Goal: Task Accomplishment & Management: Complete application form

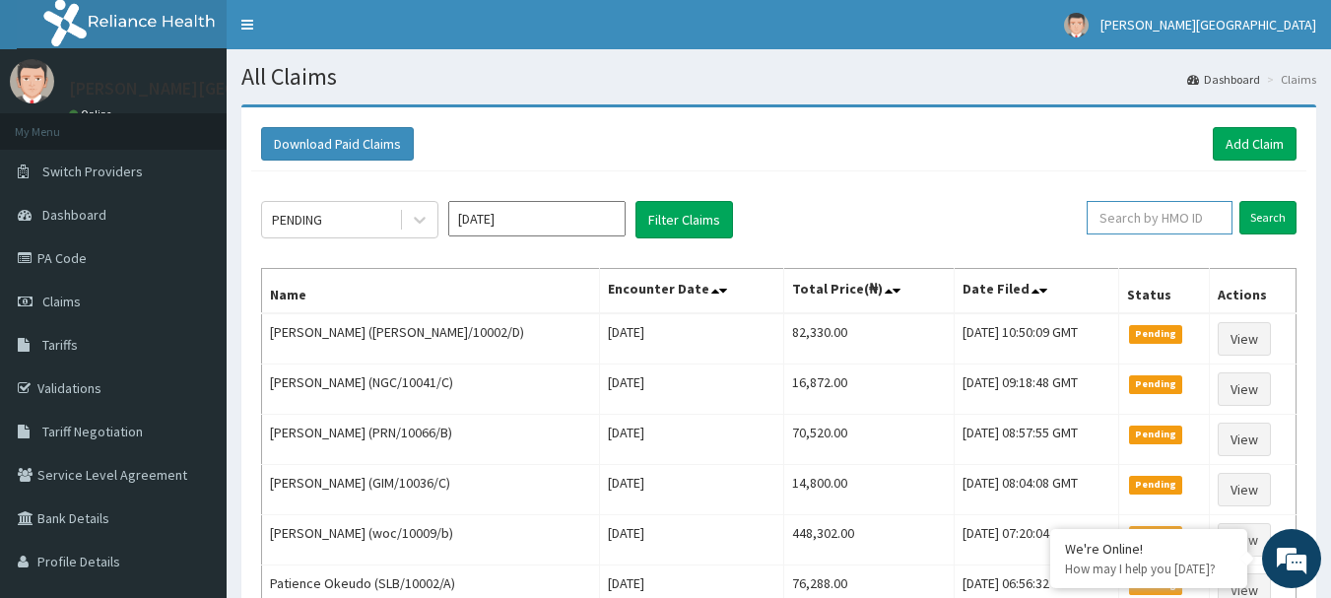
click at [1140, 220] on input "text" at bounding box center [1160, 217] width 146 height 33
paste input "ICH/10032/E"
type input "ICH/10032/E"
click at [1251, 220] on input "Search" at bounding box center [1267, 217] width 57 height 33
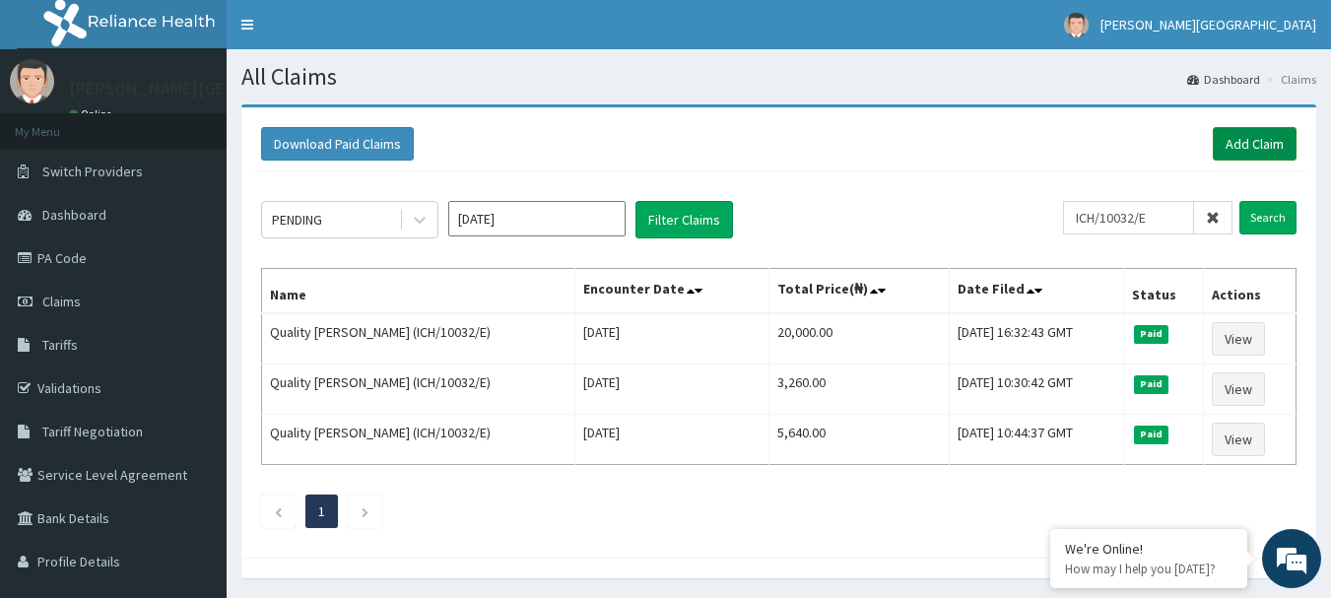
click at [1221, 156] on link "Add Claim" at bounding box center [1255, 143] width 84 height 33
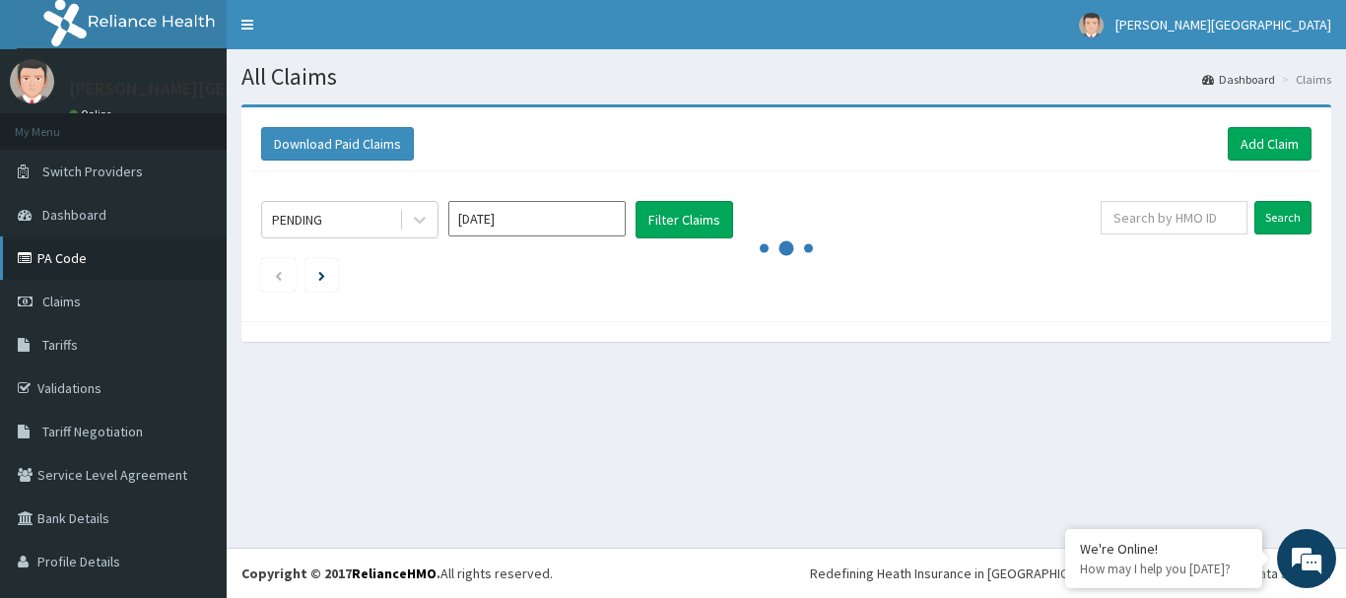
click at [63, 261] on link "PA Code" at bounding box center [113, 257] width 227 height 43
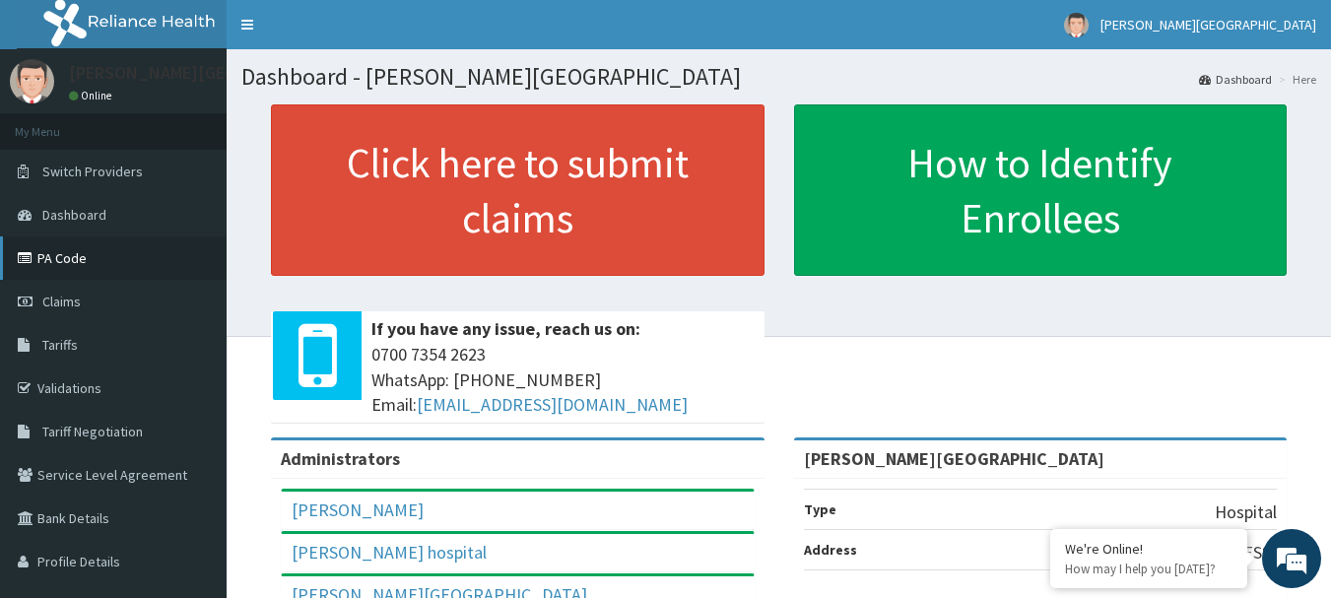
click at [61, 263] on link "PA Code" at bounding box center [113, 257] width 227 height 43
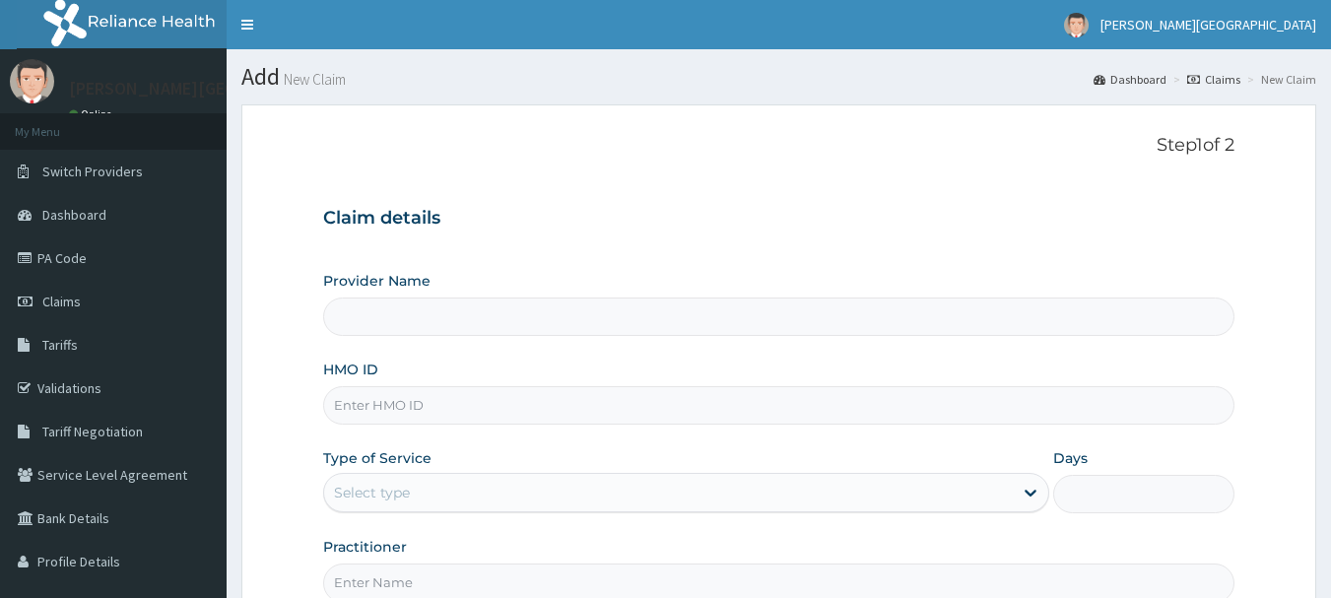
click at [413, 407] on input "HMO ID" at bounding box center [779, 405] width 912 height 38
type input "[PERSON_NAME][GEOGRAPHIC_DATA]"
paste input "ICH/10032/E"
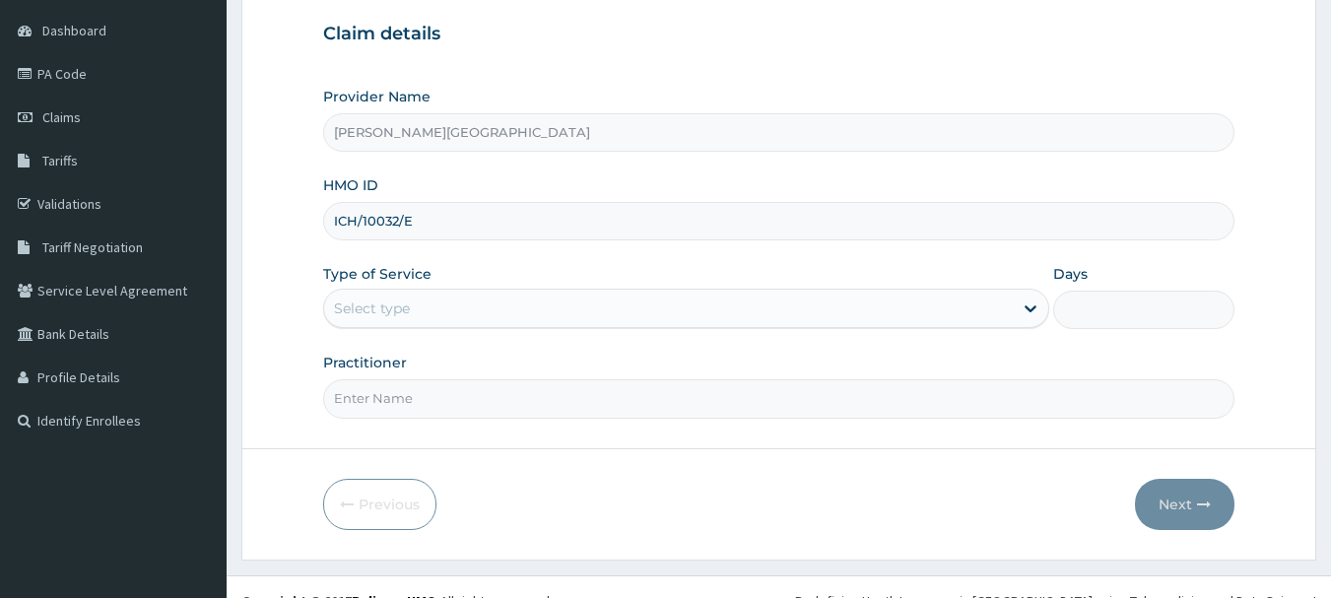
scroll to position [212, 0]
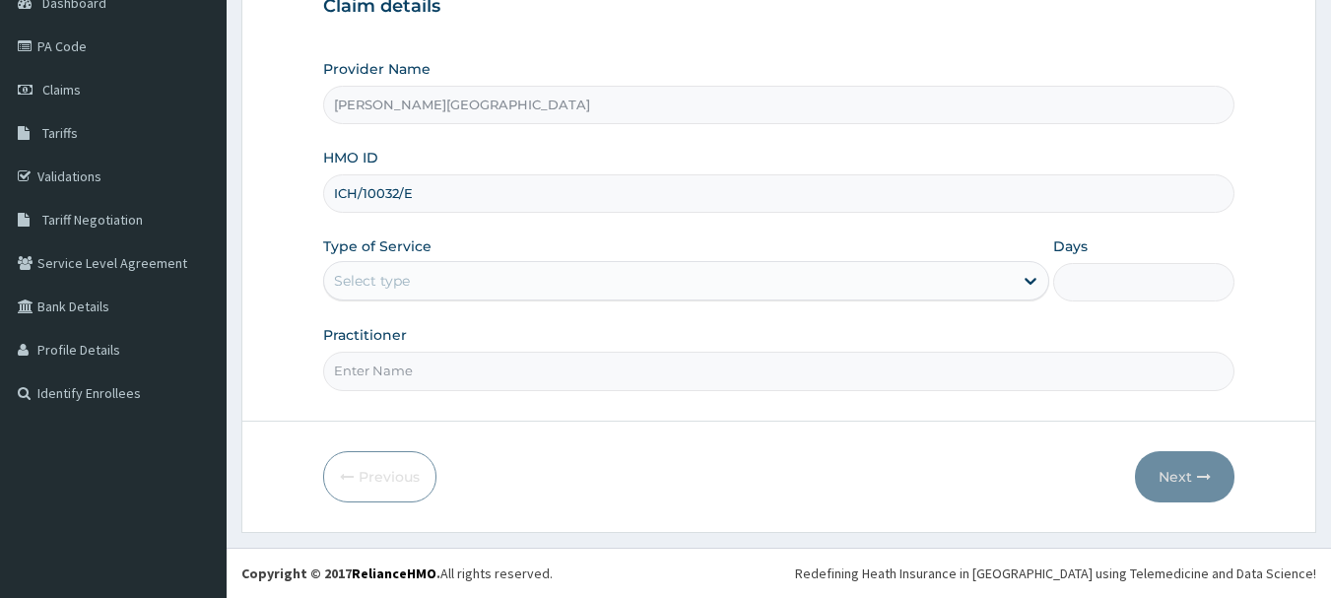
type input "ICH/10032/E"
click at [379, 272] on div "Select type" at bounding box center [372, 281] width 76 height 20
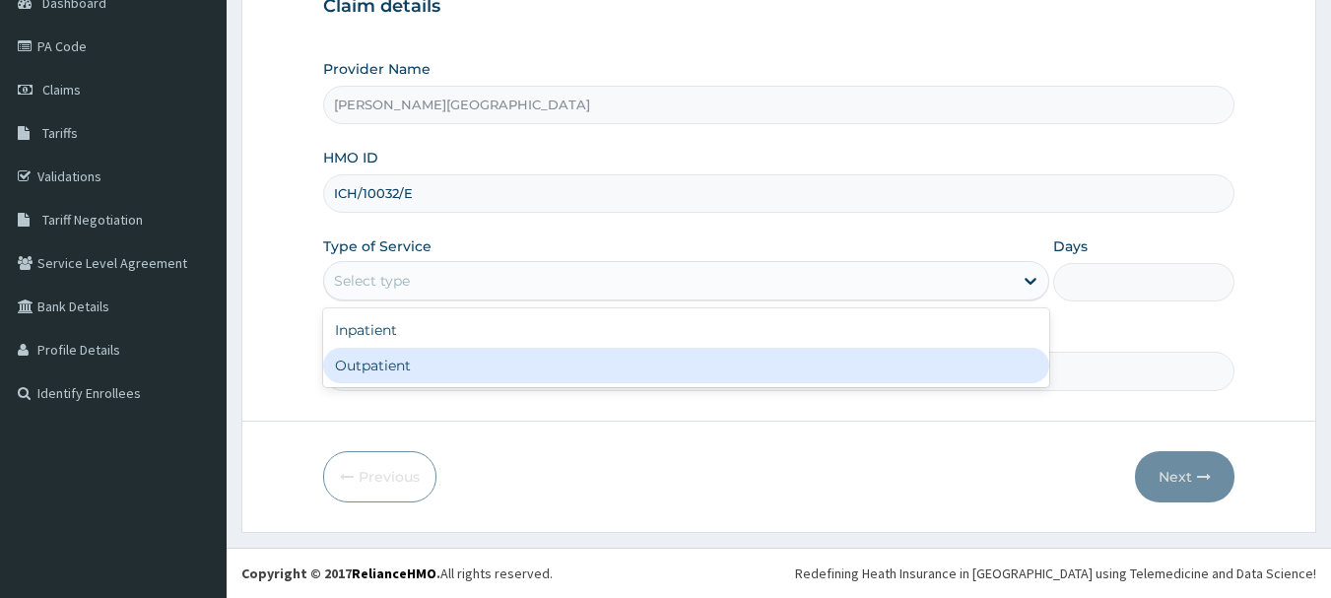
click at [389, 360] on div "Outpatient" at bounding box center [686, 365] width 726 height 35
type input "1"
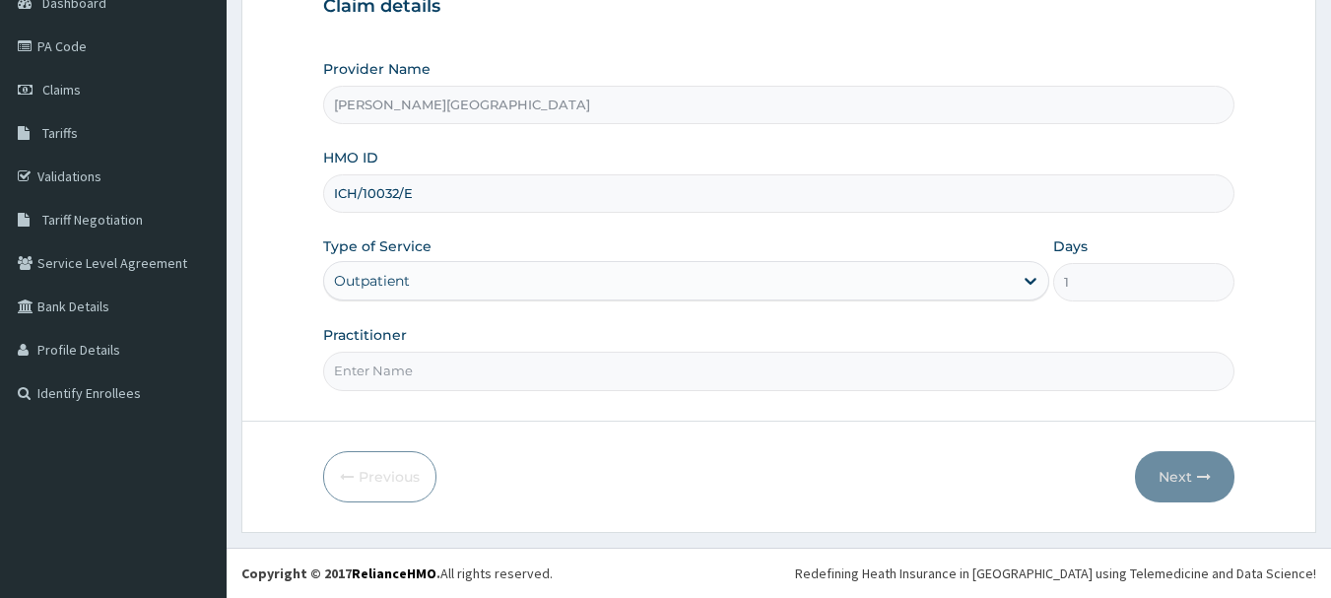
click at [389, 372] on input "Practitioner" at bounding box center [779, 371] width 912 height 38
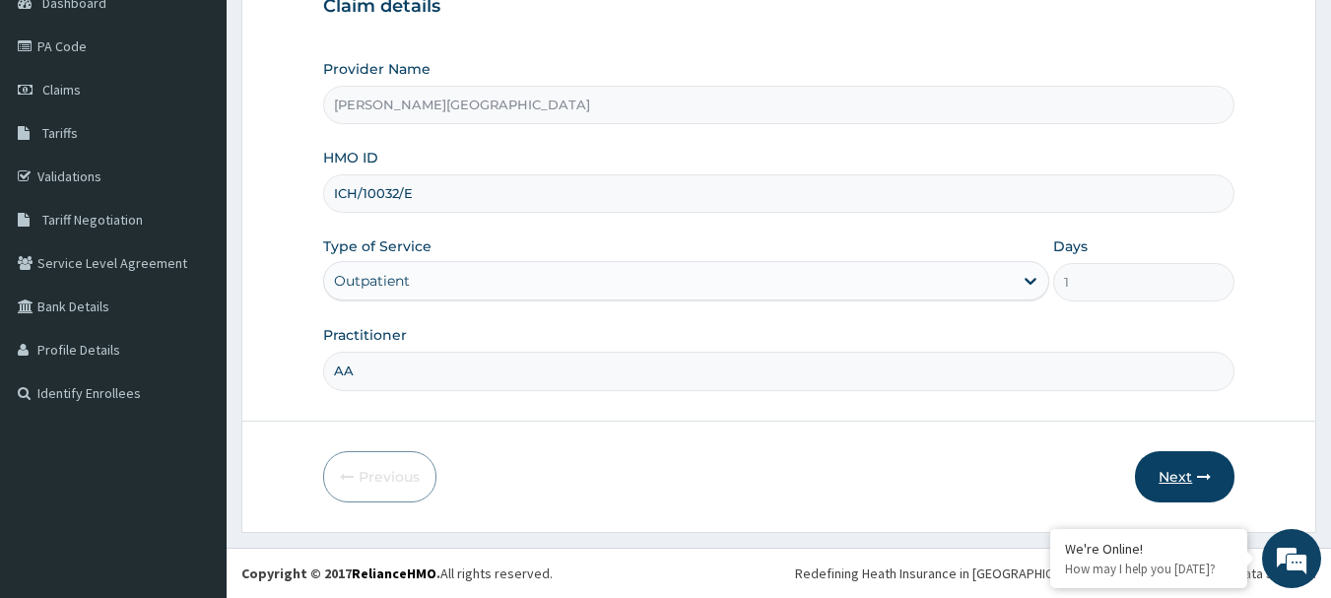
type input "AA"
click at [1163, 474] on button "Next" at bounding box center [1184, 476] width 99 height 51
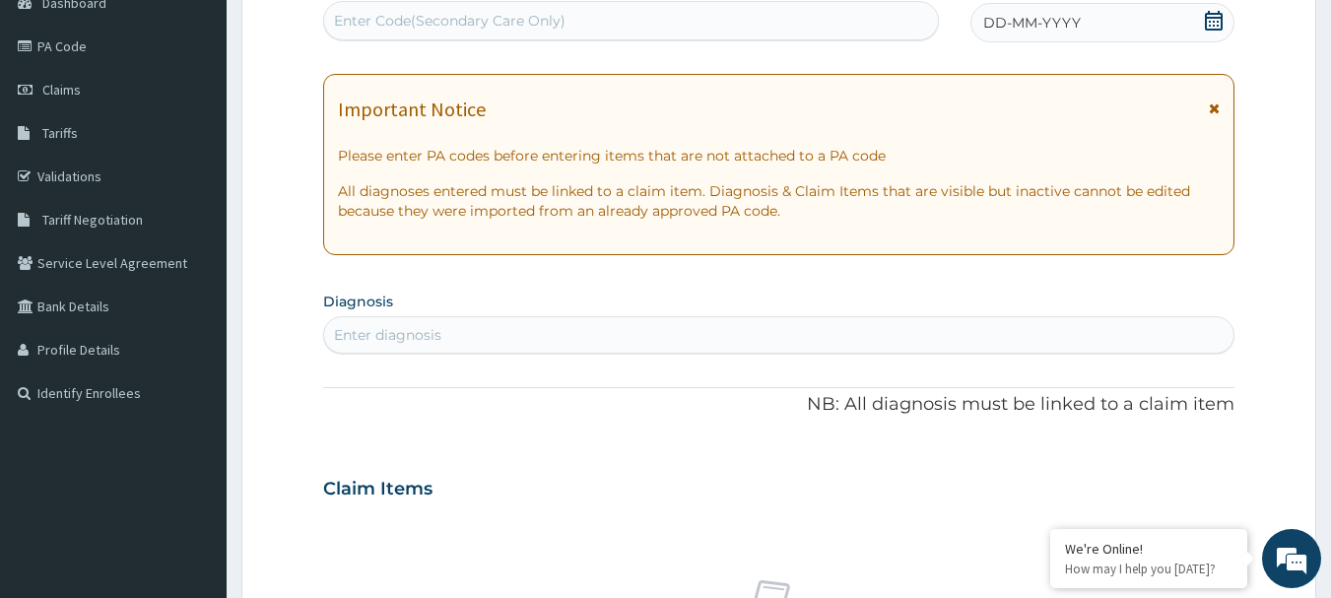
click at [1216, 104] on icon at bounding box center [1214, 108] width 11 height 14
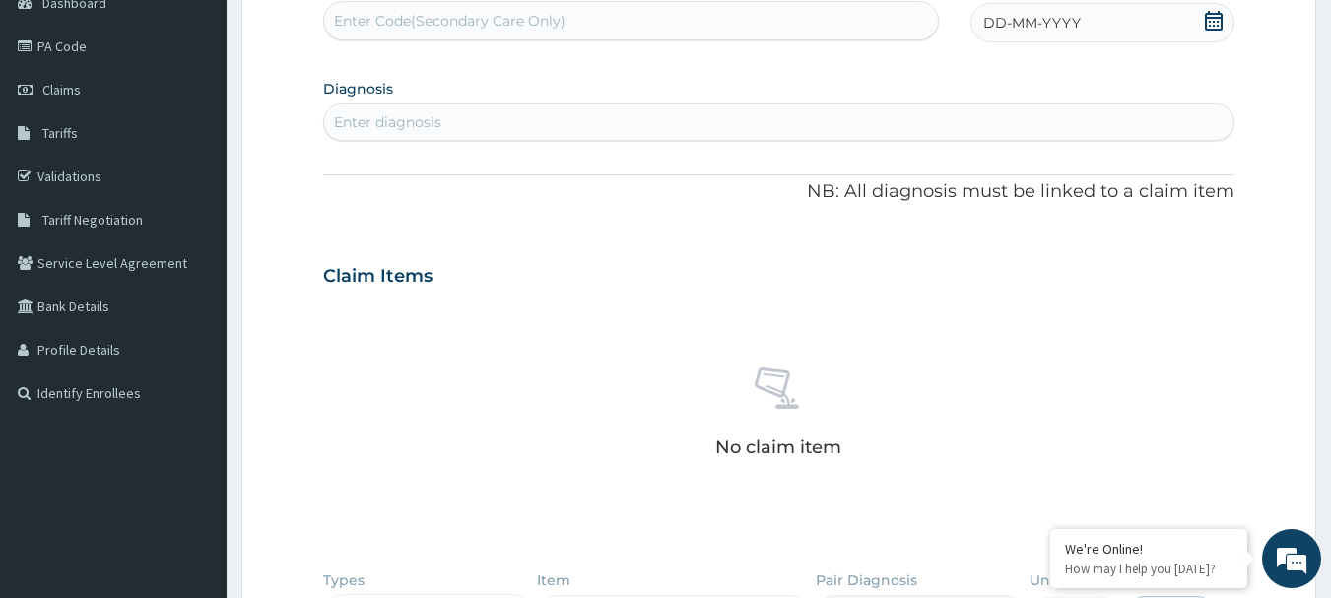
scroll to position [0, 0]
click at [402, 22] on div "Enter Code(Secondary Care Only)" at bounding box center [449, 21] width 231 height 20
paste input "PA/77E021"
type input "PA/77E021"
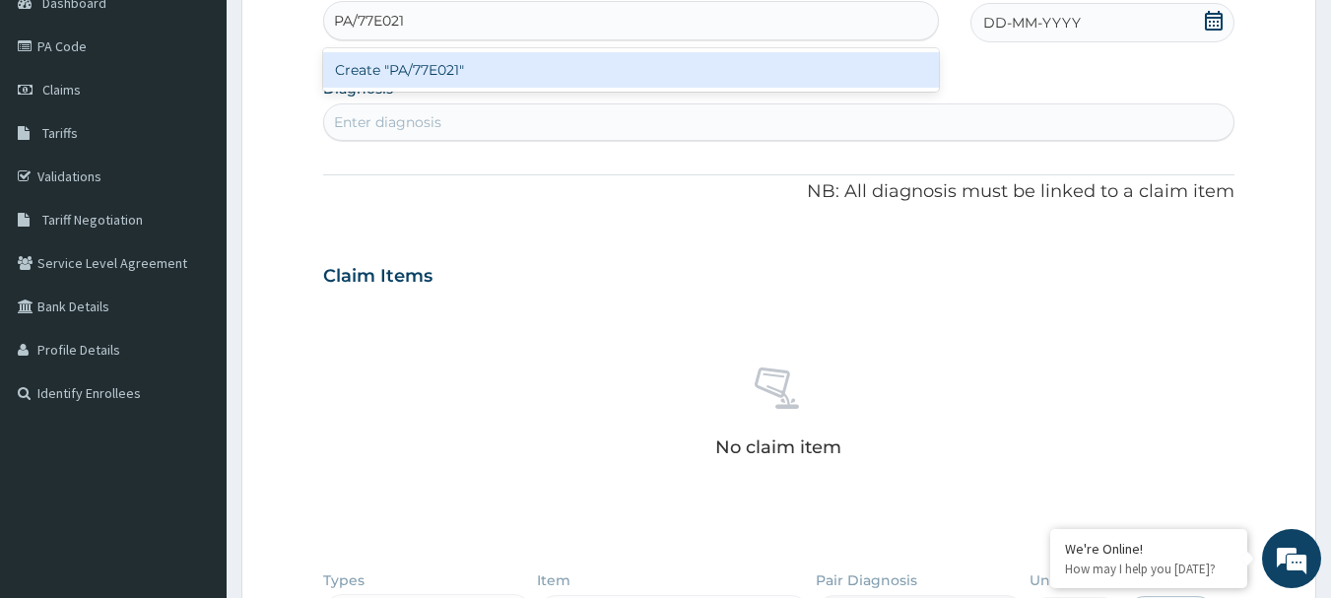
click at [425, 68] on div "Create "PA/77E021"" at bounding box center [631, 69] width 617 height 35
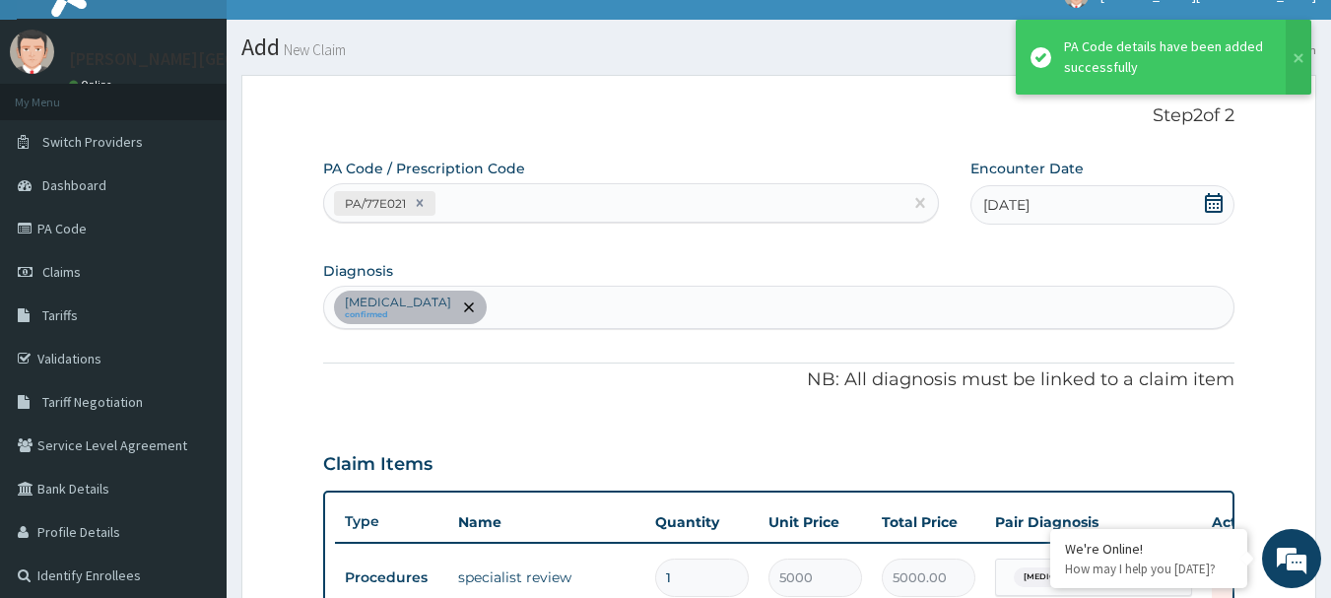
scroll to position [15, 0]
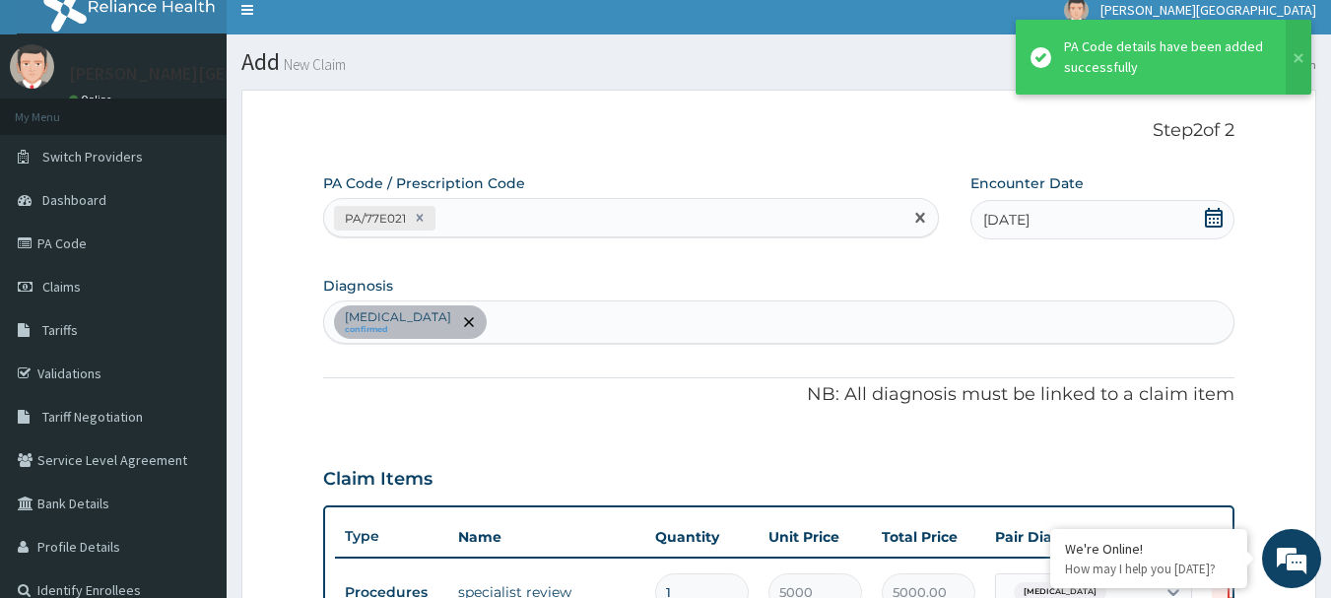
click at [493, 214] on div "PA/77E021" at bounding box center [613, 218] width 579 height 33
paste input "PA/F75ECE"
type input "PA/F75ECE"
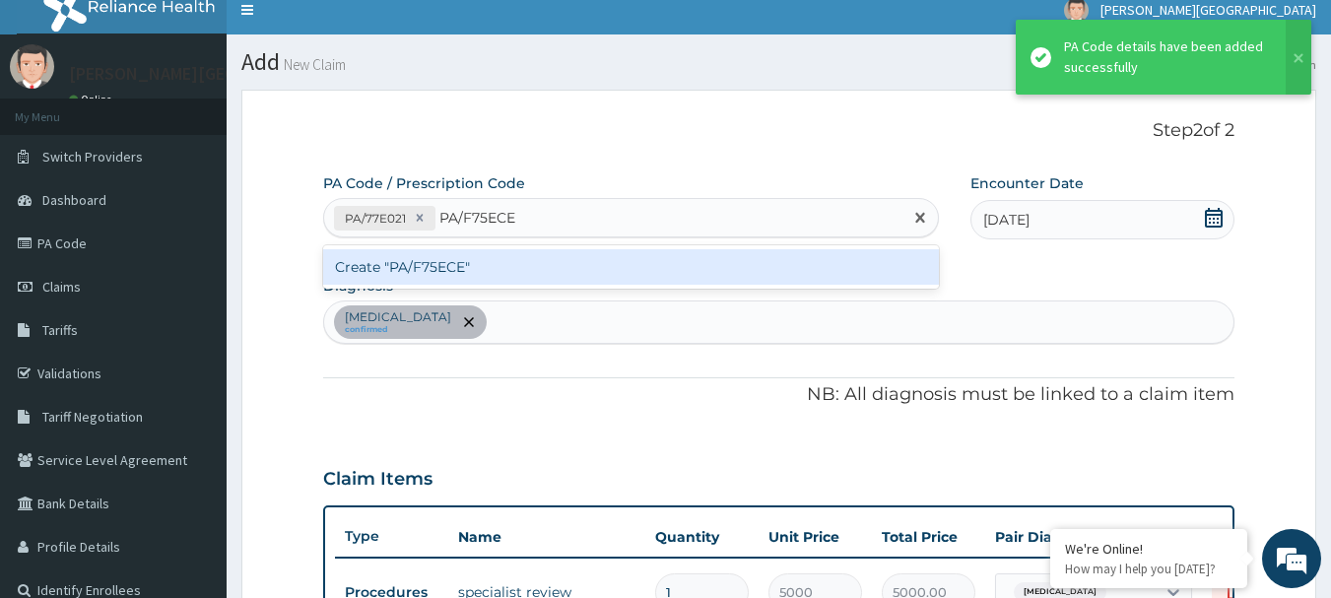
click at [497, 274] on div "Create "PA/F75ECE"" at bounding box center [631, 266] width 617 height 35
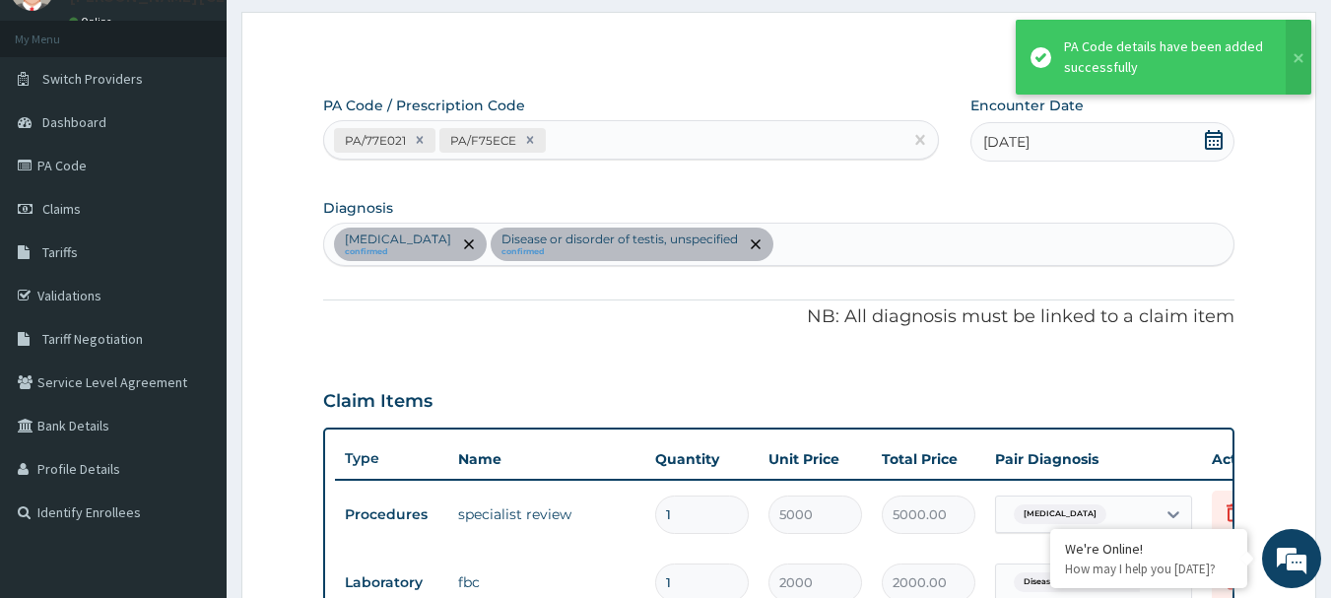
scroll to position [57, 0]
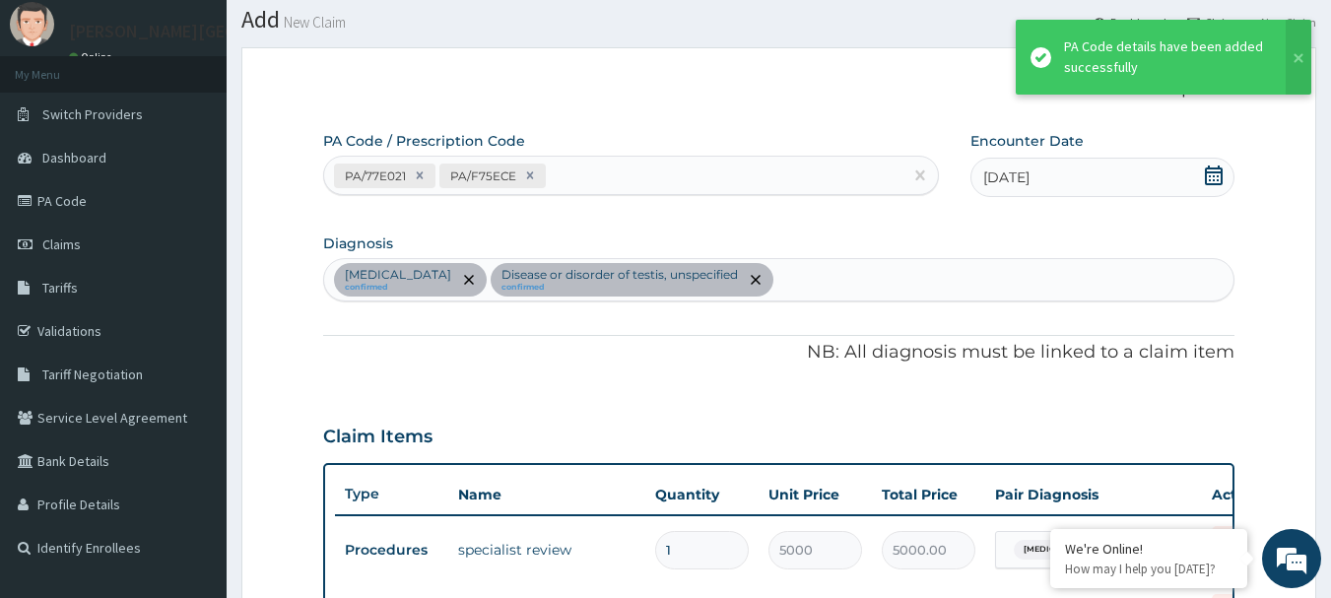
click at [572, 170] on div "PA/77E021 PA/F75ECE" at bounding box center [613, 176] width 579 height 33
paste input "PA/7B5745"
type input "PA/7B5745"
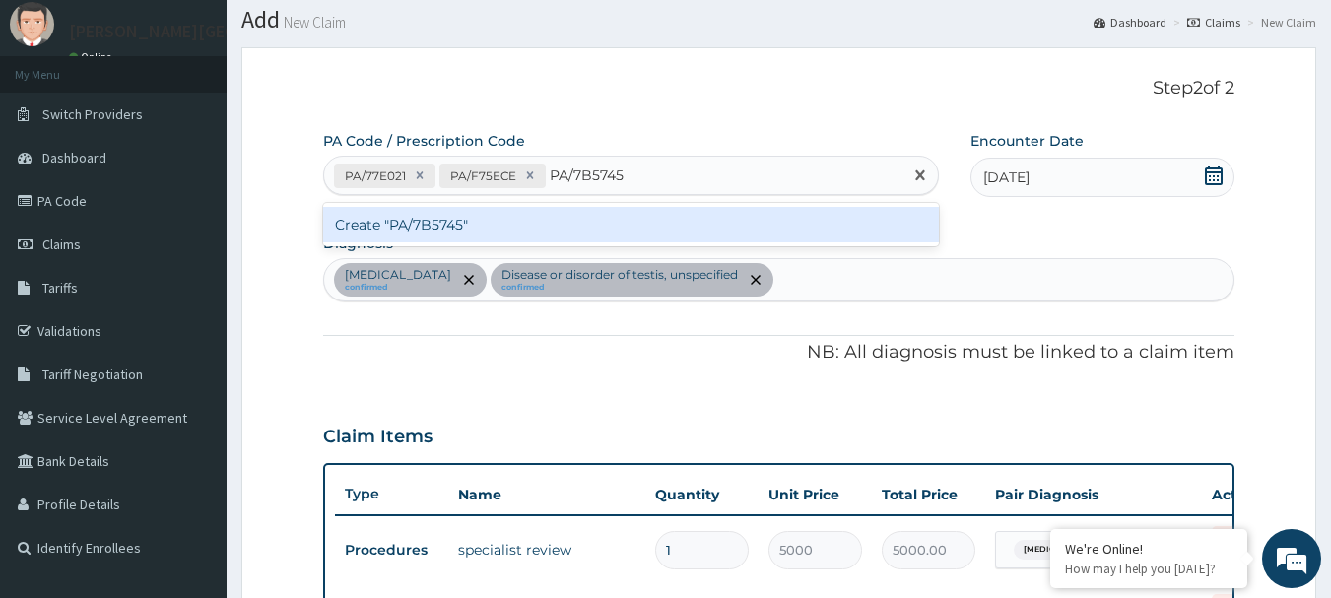
click at [474, 227] on div "Create "PA/7B5745"" at bounding box center [631, 224] width 617 height 35
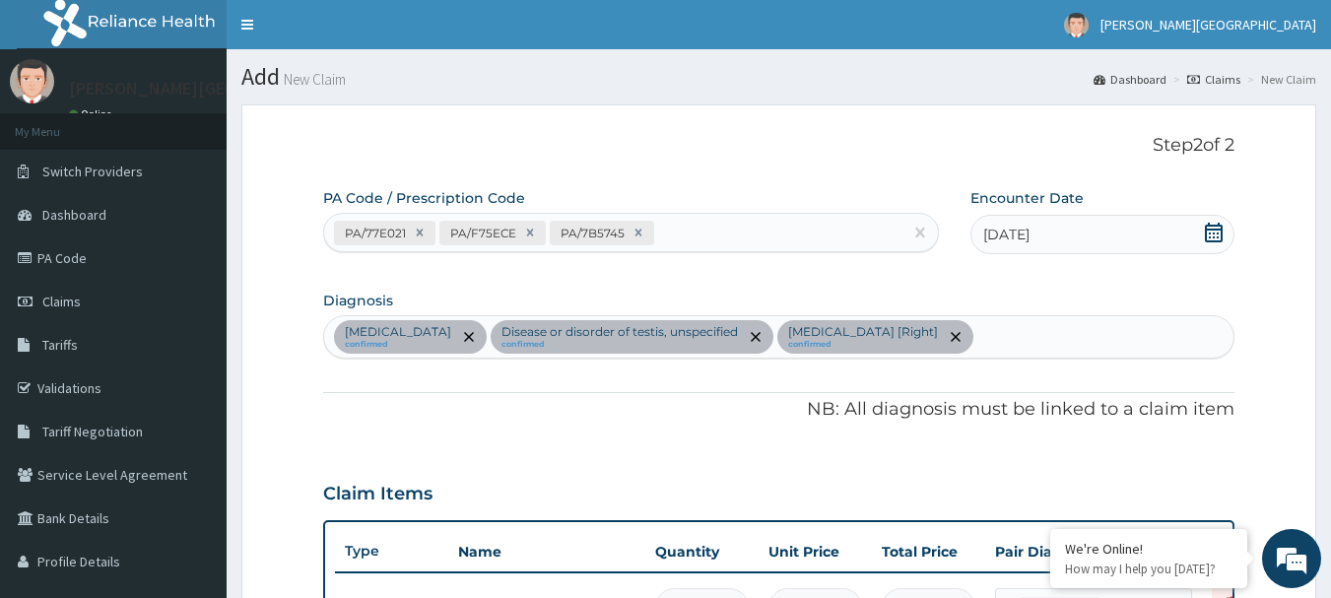
scroll to position [716, 0]
